Goal: Find specific page/section: Find specific page/section

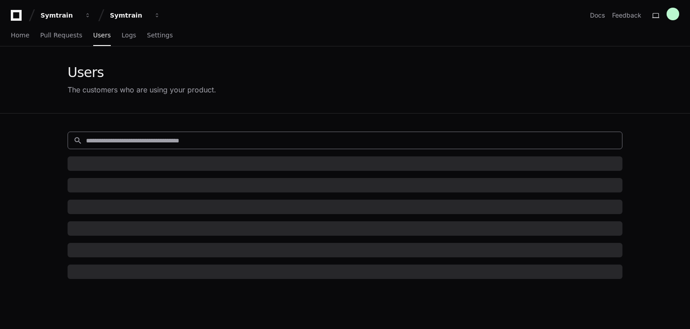
click at [117, 142] on input at bounding box center [351, 140] width 531 height 9
paste input "**********"
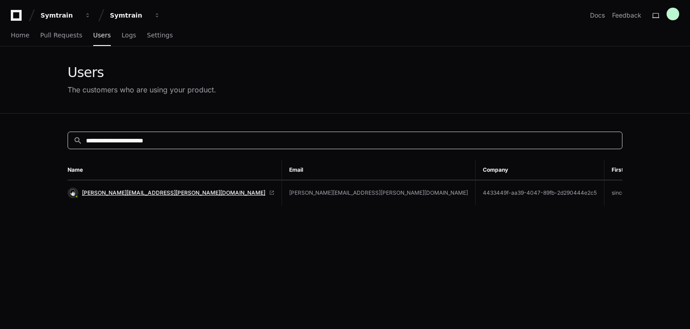
type input "**********"
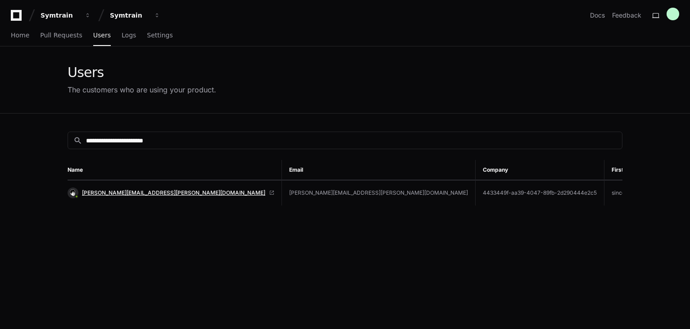
click at [133, 193] on span "[PERSON_NAME][EMAIL_ADDRESS][PERSON_NAME][DOMAIN_NAME]" at bounding box center [173, 192] width 183 height 7
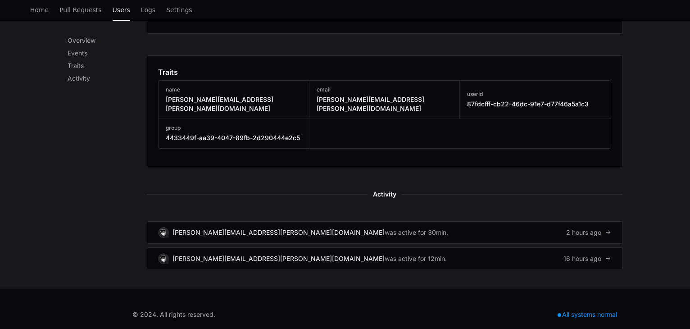
scroll to position [465, 0]
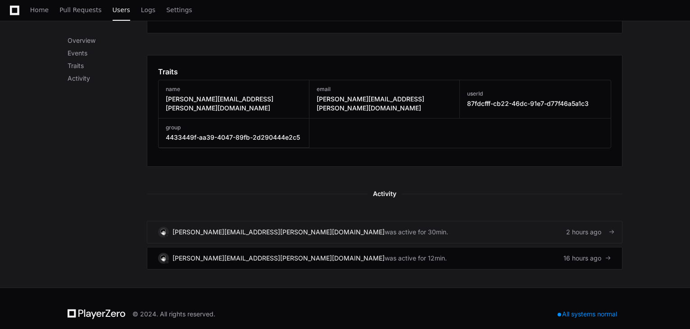
click at [366, 225] on link "dean.benefiel@pmagent.net was active for 30min. 2 hours ago" at bounding box center [385, 232] width 476 height 23
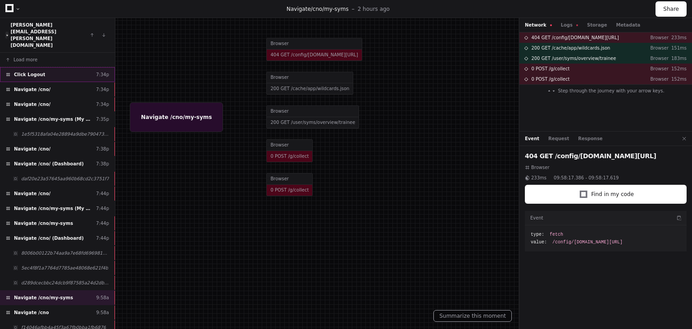
click at [67, 67] on div "Click Logout 7:34p" at bounding box center [57, 74] width 115 height 15
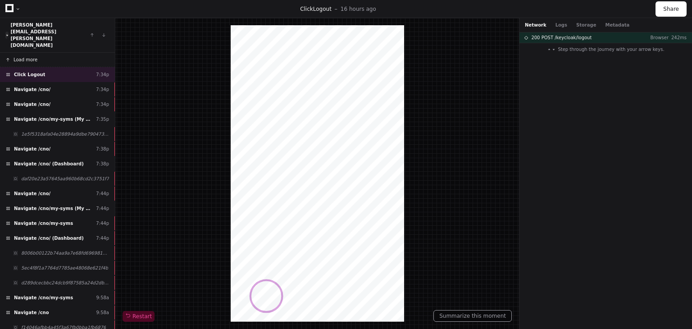
click at [29, 53] on button "Load more" at bounding box center [57, 60] width 115 height 14
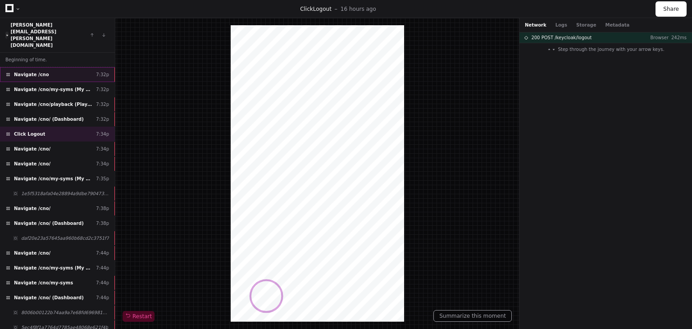
click at [52, 67] on div "Navigate /cno 7:32p" at bounding box center [57, 74] width 115 height 15
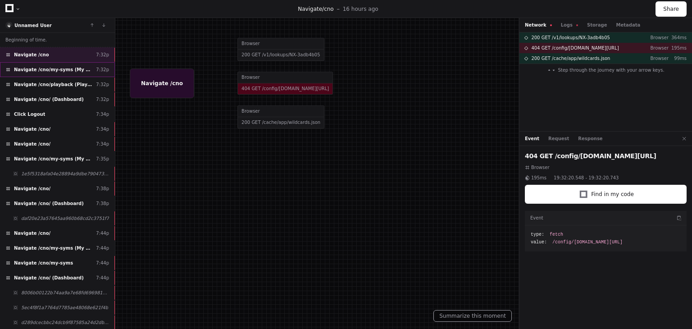
click at [59, 68] on span "Navigate /cno/my-syms (My Exercises)" at bounding box center [53, 69] width 78 height 7
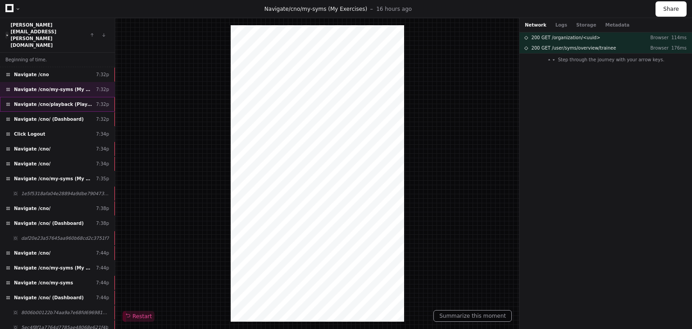
click at [64, 97] on div "Navigate /cno/playback (Playback) 7:32p" at bounding box center [57, 104] width 115 height 15
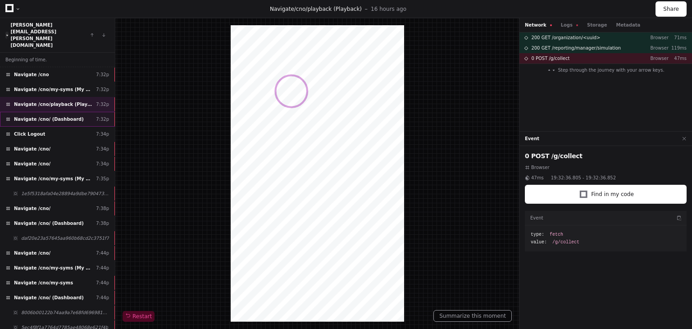
click at [64, 116] on span "Navigate /cno/ (Dashboard)" at bounding box center [49, 119] width 70 height 7
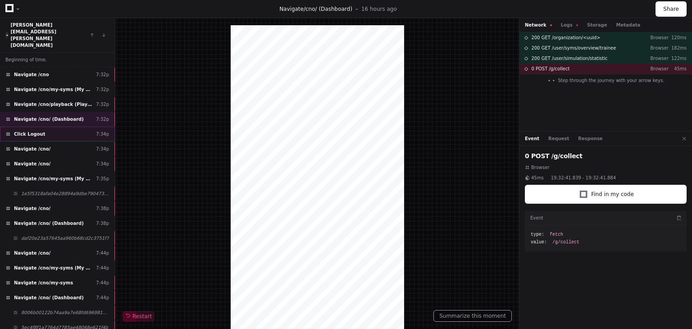
click at [65, 127] on div "Click Logout 7:34p" at bounding box center [57, 134] width 115 height 15
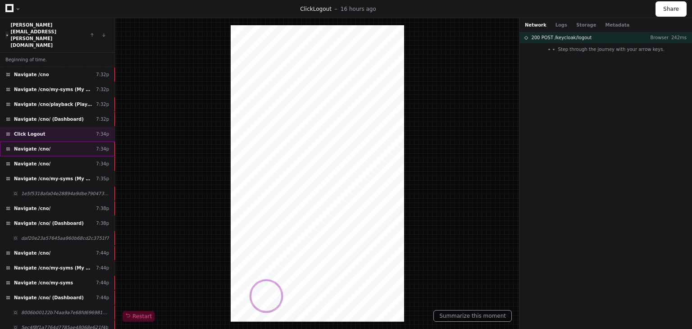
click at [66, 141] on div "Navigate /cno/ 7:34p" at bounding box center [57, 148] width 115 height 15
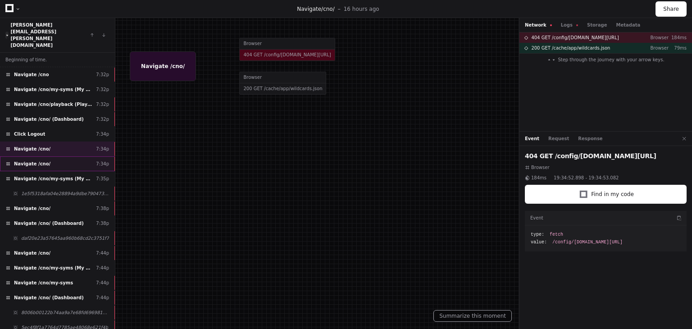
click at [59, 156] on div "Navigate /cno/ 7:34p" at bounding box center [57, 163] width 115 height 15
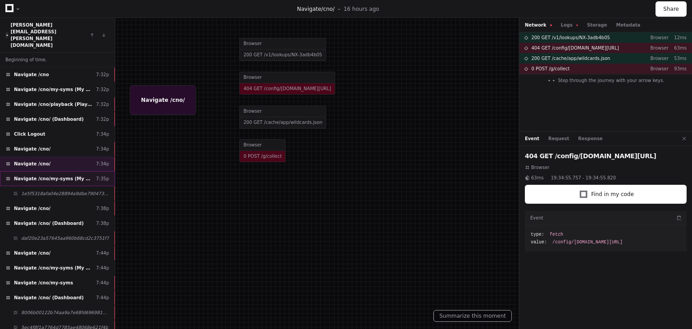
click at [58, 175] on span "Navigate /cno/my-syms (My Exercises)" at bounding box center [53, 178] width 78 height 7
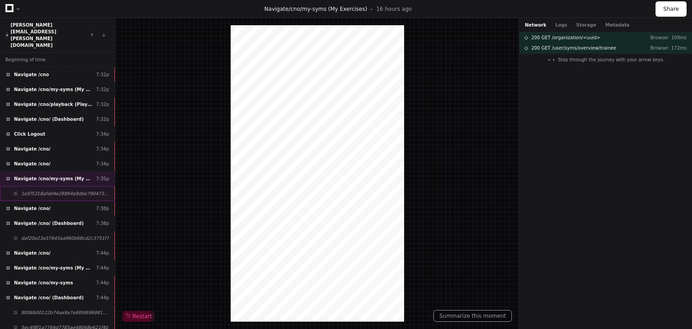
click at [61, 186] on div "1e5f5318afa04e28894a9dbe7904738c" at bounding box center [57, 193] width 115 height 15
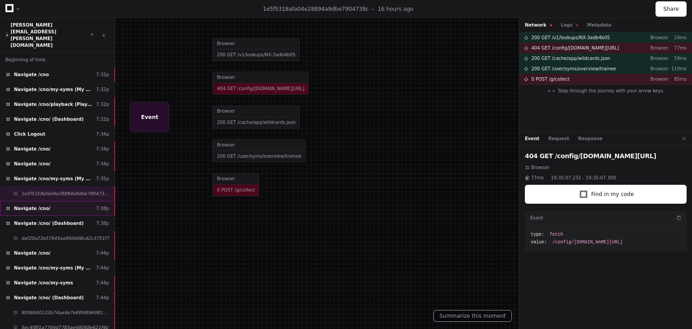
click at [68, 201] on div "Navigate /cno/ 7:38p" at bounding box center [57, 208] width 115 height 15
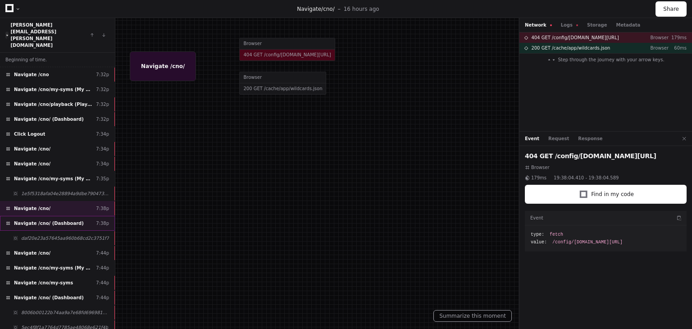
click at [73, 216] on div "Navigate /cno/ (Dashboard) 7:38p" at bounding box center [57, 223] width 115 height 15
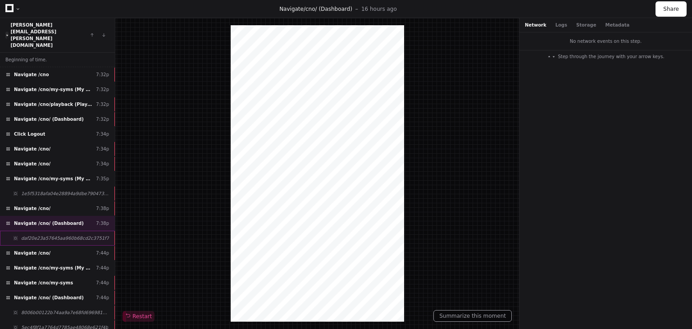
click at [65, 235] on span "daf20e23a57645aa960b68cd2c3751f7" at bounding box center [65, 238] width 88 height 7
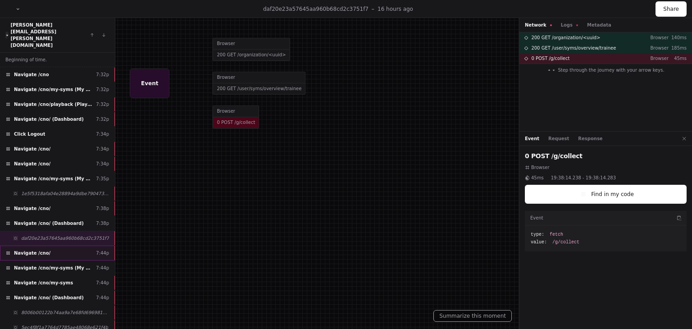
click at [59, 246] on div "Navigate /cno/ 7:44p" at bounding box center [57, 253] width 115 height 15
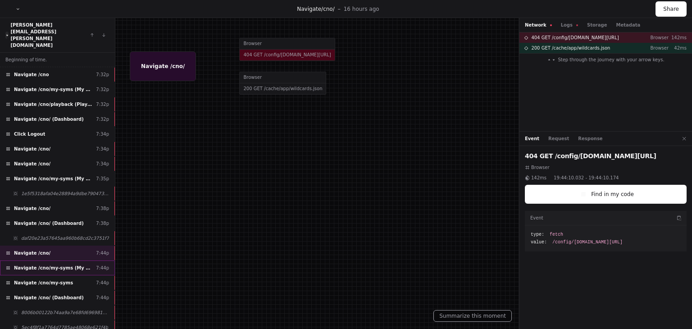
click at [59, 265] on span "Navigate /cno/my-syms (My Exercises)" at bounding box center [53, 268] width 78 height 7
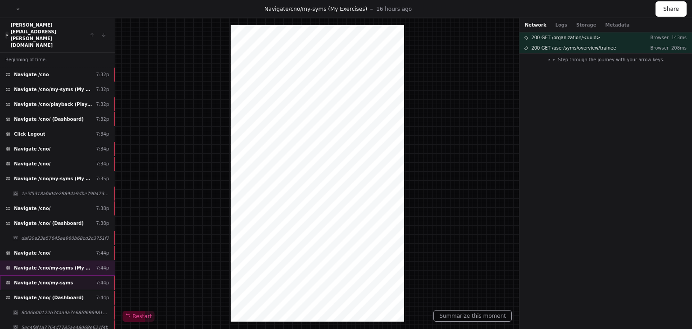
click at [73, 275] on div "Navigate /cno/my-syms 7:44p" at bounding box center [57, 282] width 115 height 15
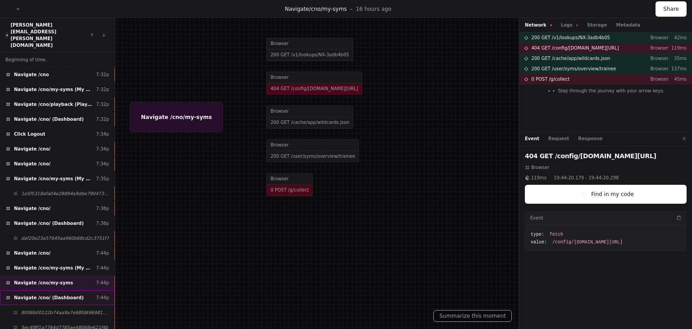
click at [73, 290] on div "Navigate /cno/ (Dashboard) 7:44p" at bounding box center [57, 297] width 115 height 15
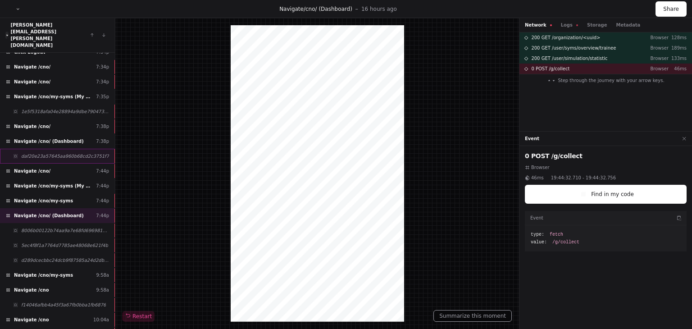
scroll to position [90, 0]
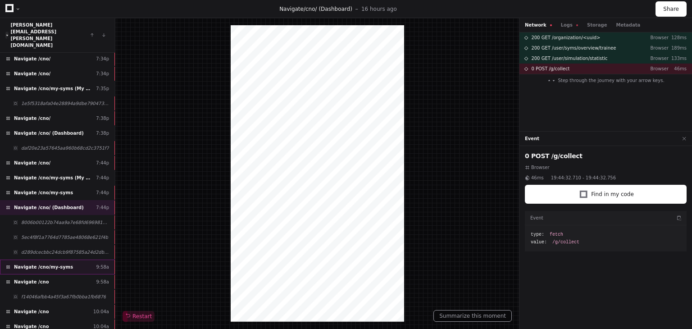
click at [72, 260] on div "Navigate /cno/my-syms 9:58a" at bounding box center [57, 267] width 115 height 15
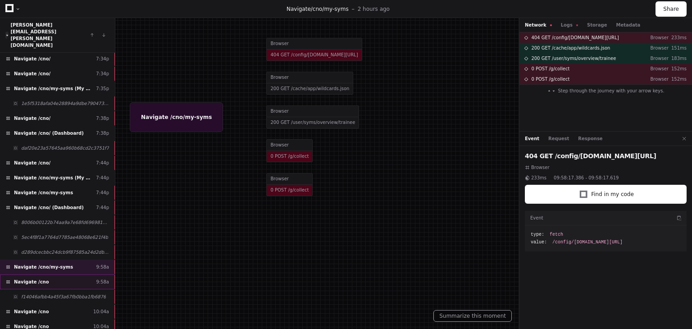
click at [68, 274] on div "Navigate /cno 9:58a" at bounding box center [57, 281] width 115 height 15
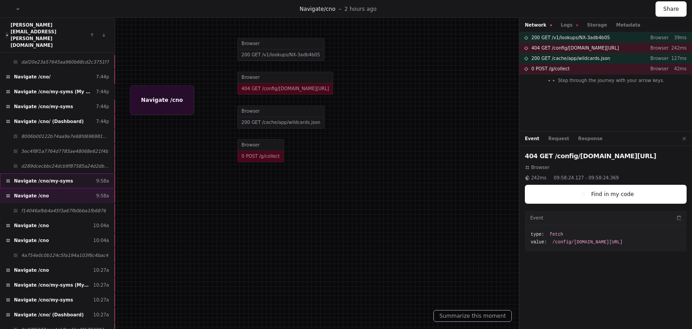
scroll to position [187, 0]
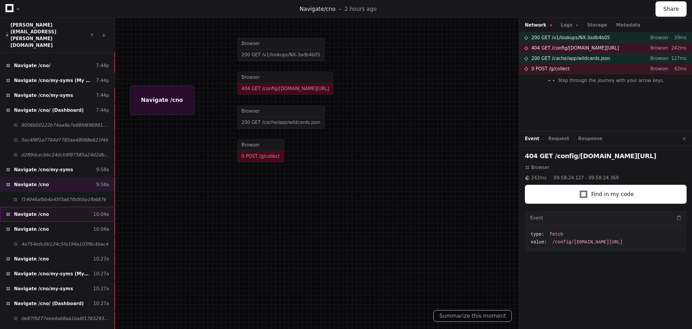
click at [58, 207] on div "Navigate /cno 10:04a" at bounding box center [57, 214] width 115 height 15
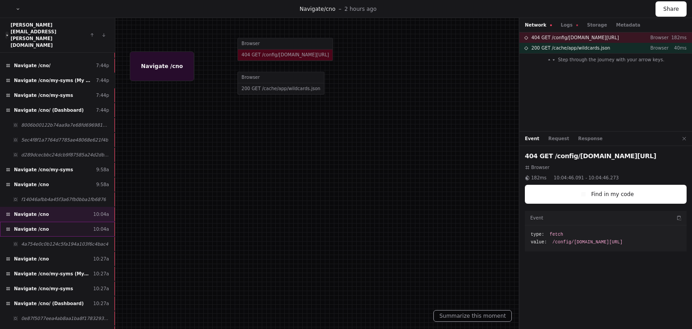
click at [58, 222] on div "Navigate /cno 10:04a" at bounding box center [57, 229] width 115 height 15
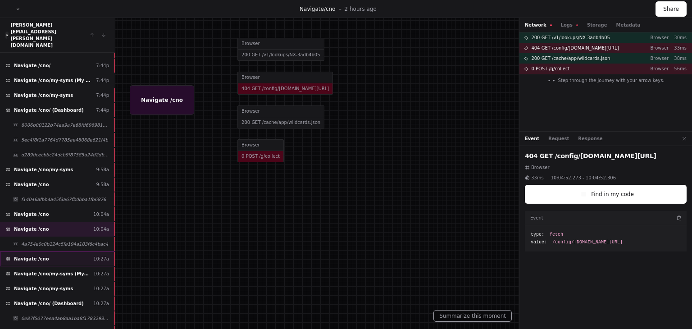
click at [61, 251] on div "Navigate /cno 10:27a" at bounding box center [57, 258] width 115 height 15
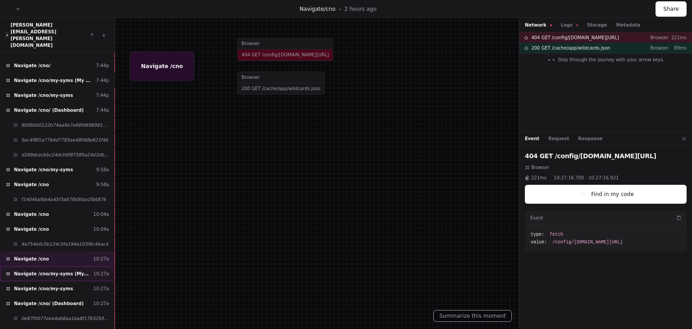
click at [59, 270] on span "Navigate /cno/my-syms (My Exercises)" at bounding box center [52, 273] width 76 height 7
